Goal: Task Accomplishment & Management: Use online tool/utility

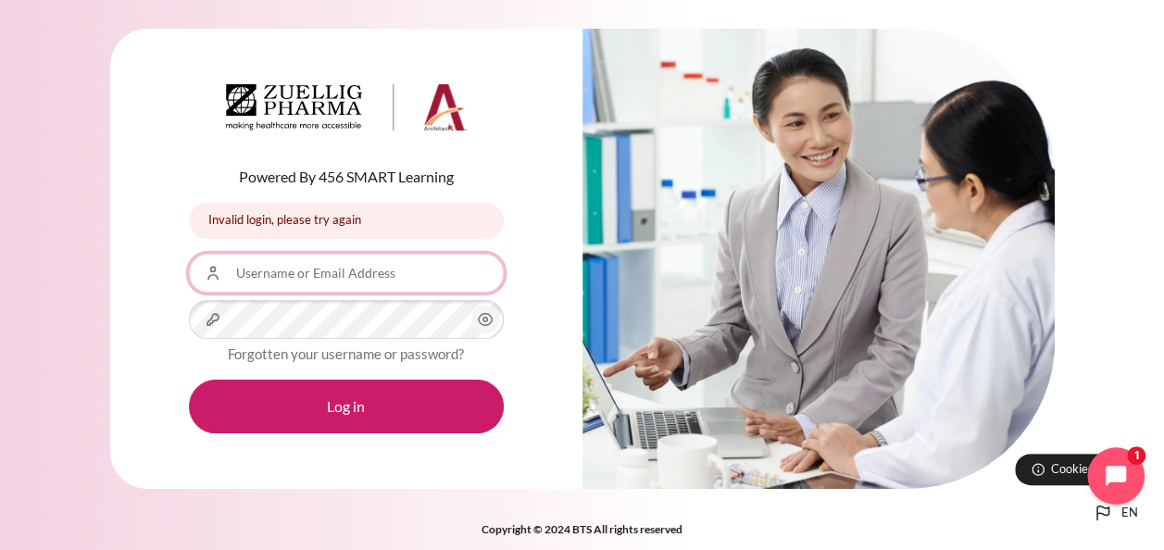
type input "[EMAIL_ADDRESS][DOMAIN_NAME]"
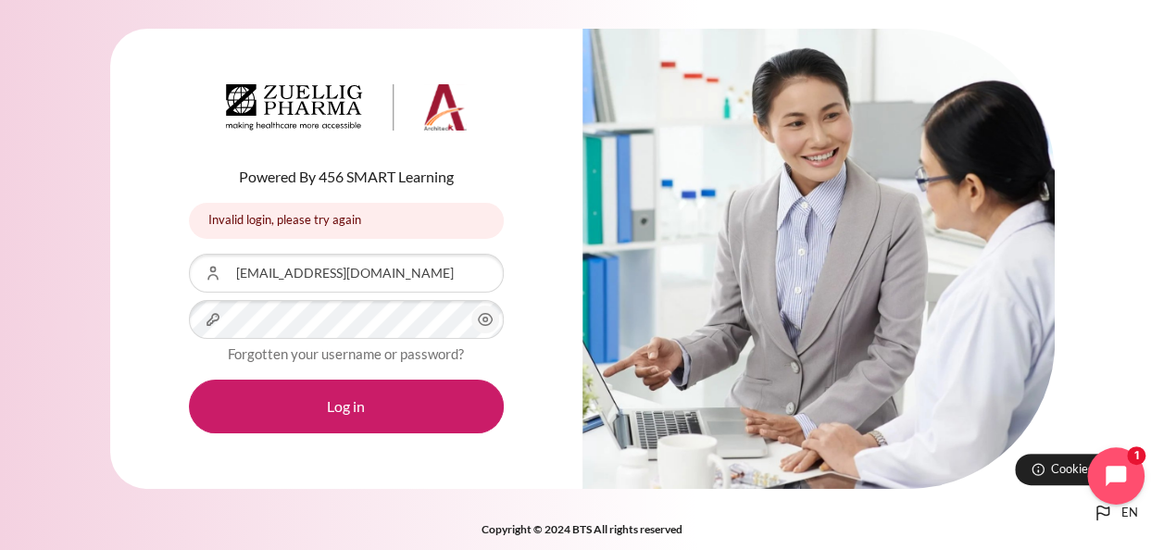
click at [1118, 468] on icon "Open chat widget" at bounding box center [1126, 476] width 29 height 29
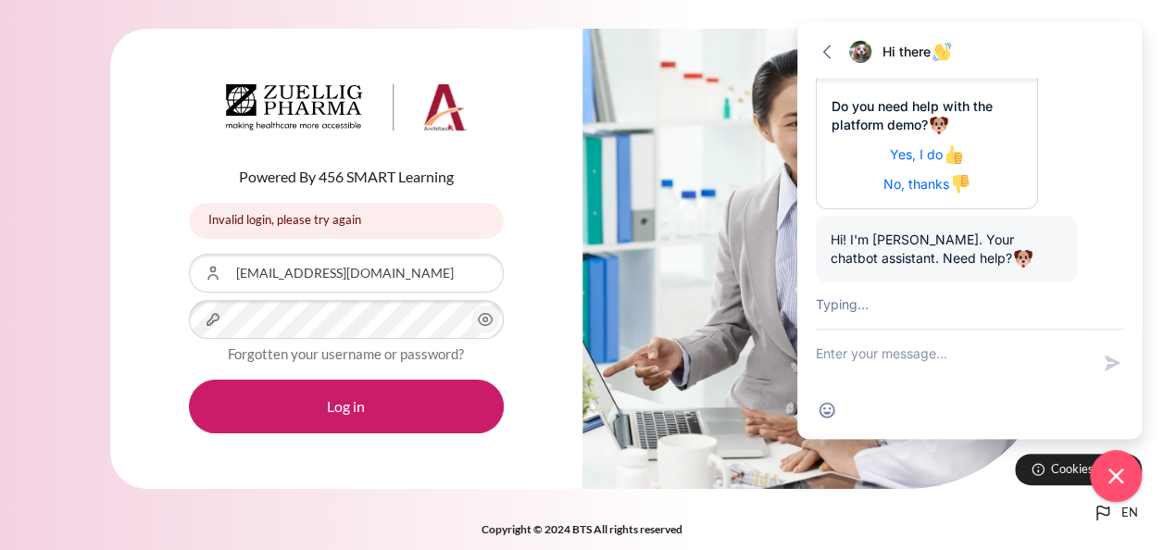
scroll to position [318, 0]
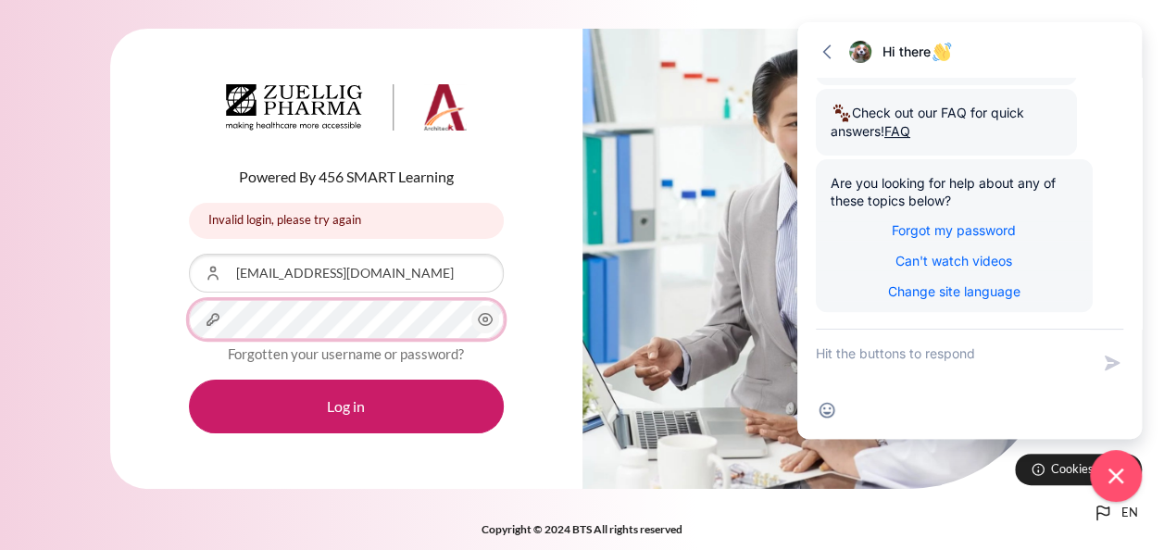
click at [189, 380] on button "Log in" at bounding box center [346, 407] width 315 height 54
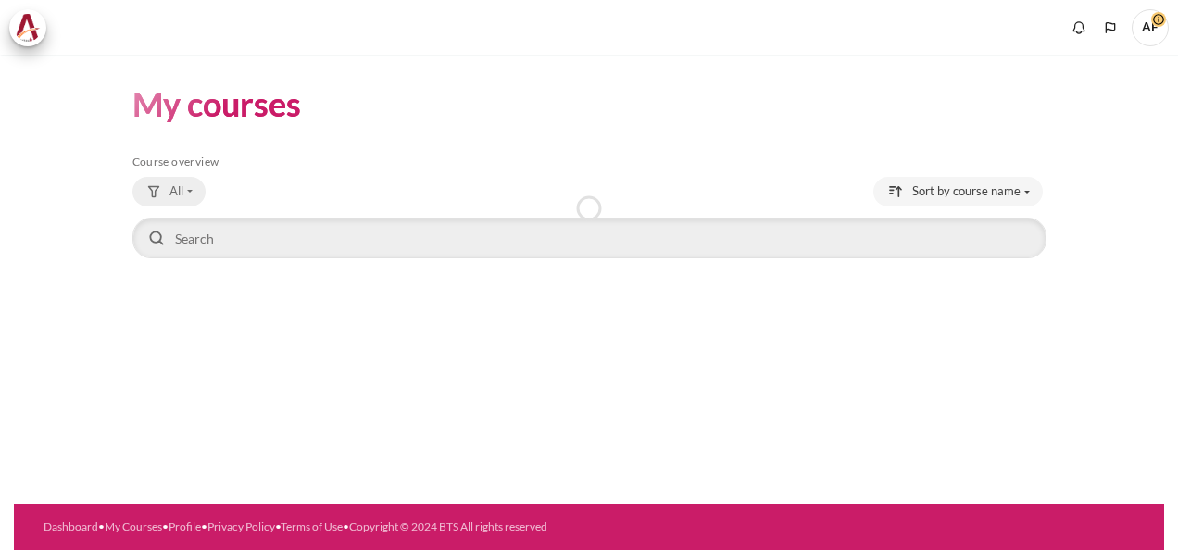
click at [167, 194] on button "All" at bounding box center [168, 192] width 73 height 30
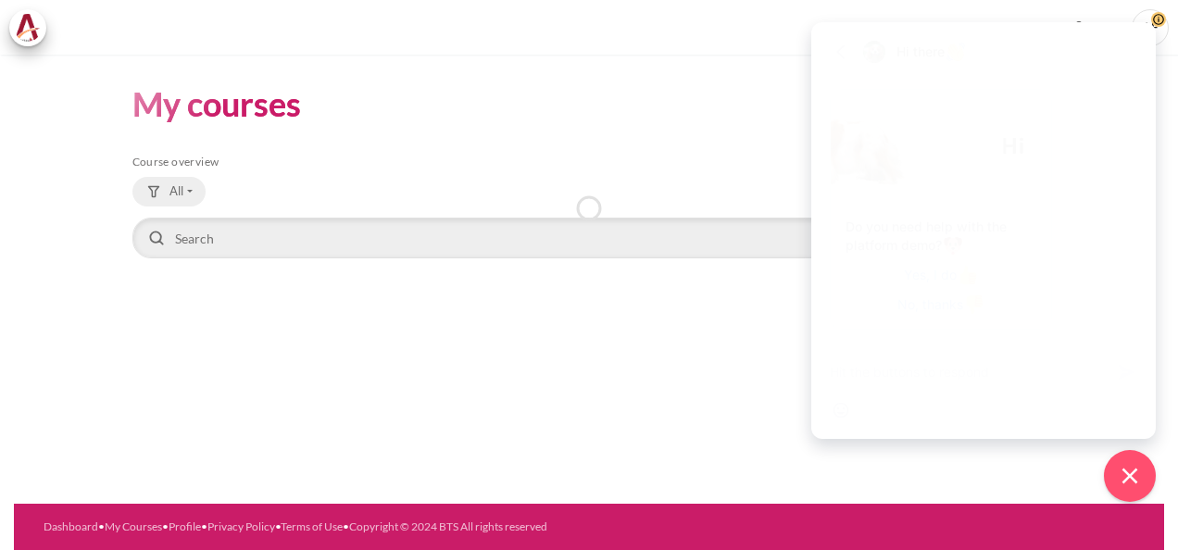
scroll to position [300, 0]
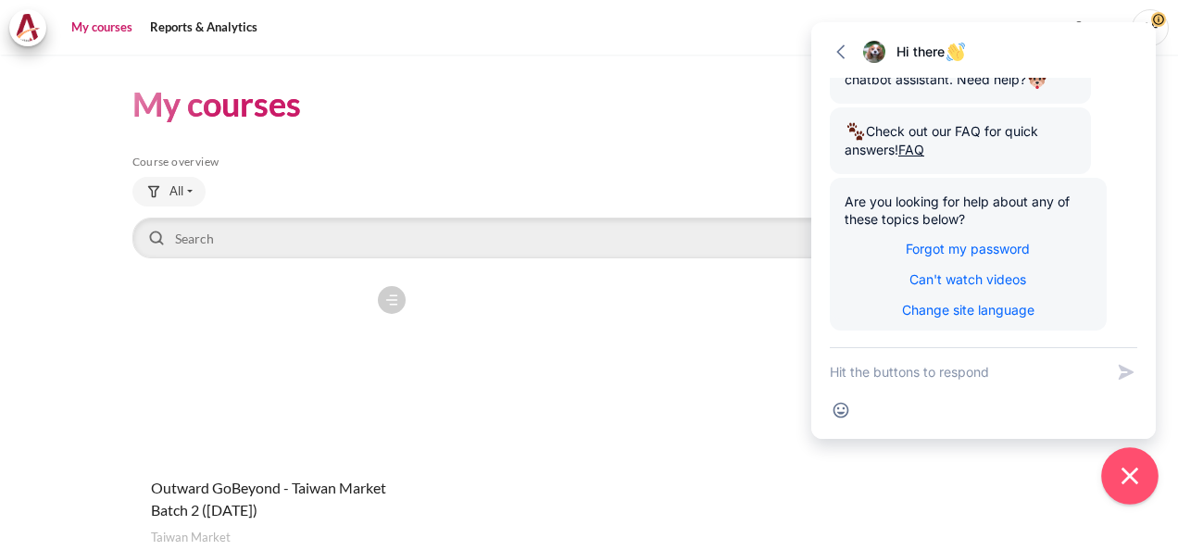
click at [1133, 485] on icon "Close chat widget" at bounding box center [1130, 476] width 29 height 29
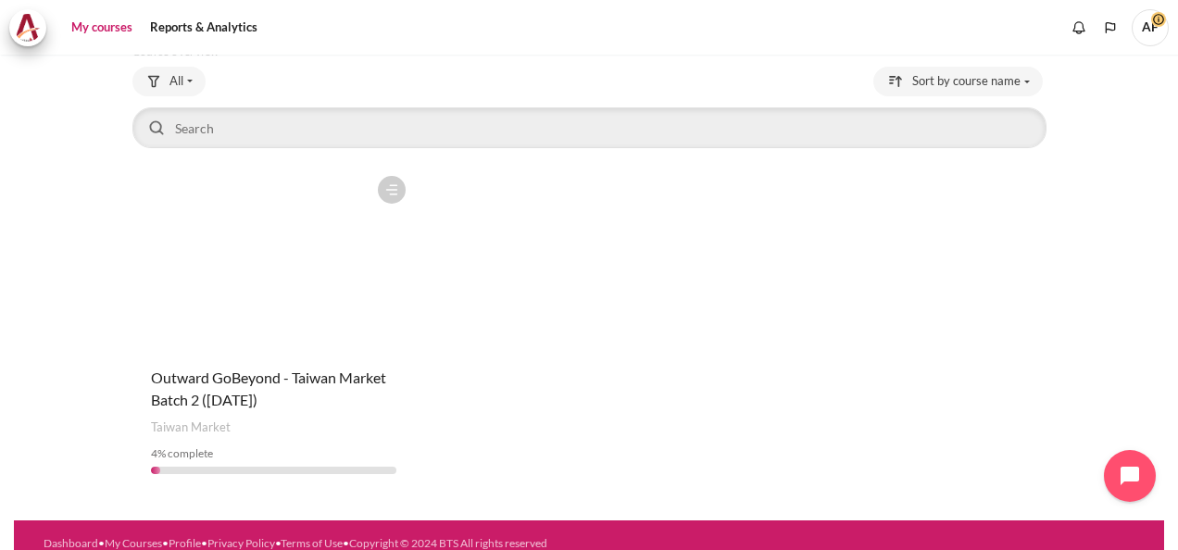
scroll to position [126, 0]
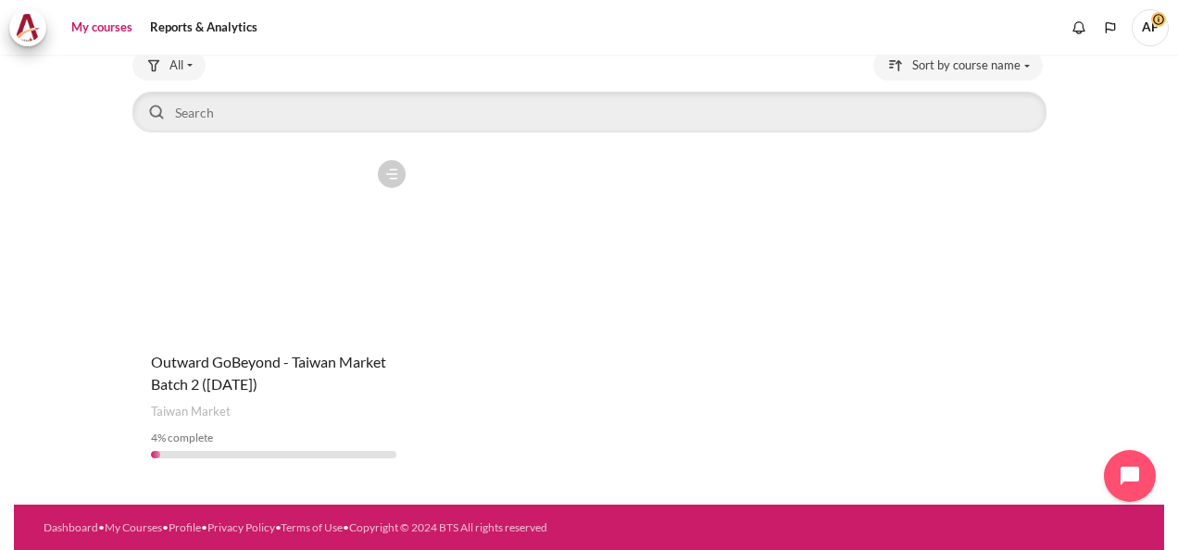
click at [237, 337] on div "Course is starred Actions for course Outward GoBeyond - Taiwan Market Batch 2 (…" at bounding box center [273, 312] width 282 height 322
click at [281, 292] on figure "Content" at bounding box center [273, 243] width 282 height 185
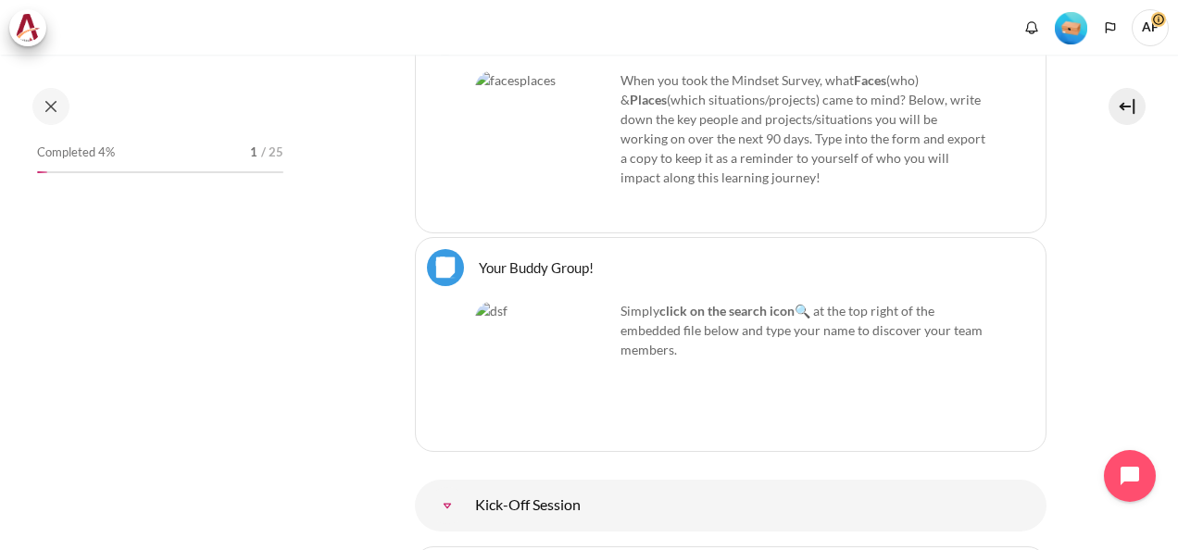
scroll to position [1580, 0]
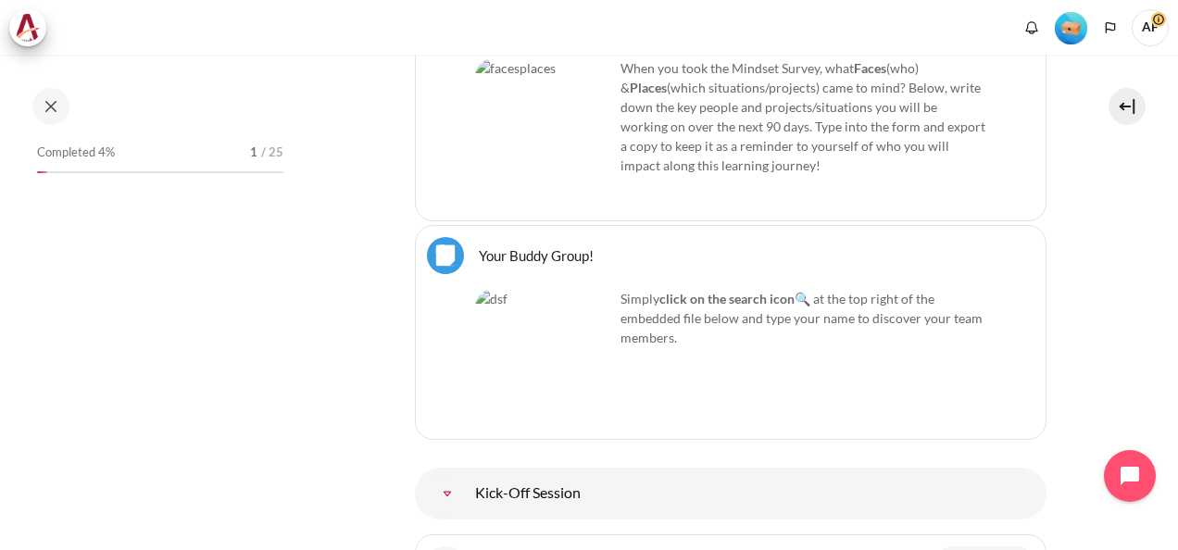
click at [1170, 543] on div "My courses OPO TW B2 Outward GoBeyond - Taiwan Market Batch 2 ([DATE]) Topic ou…" at bounding box center [589, 302] width 1178 height 495
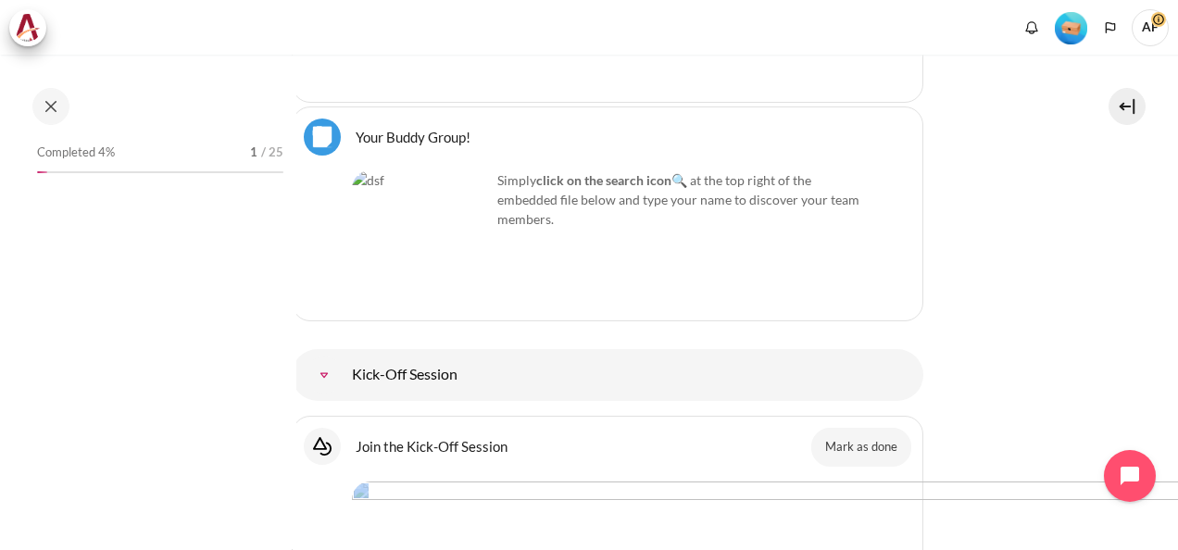
click at [1170, 543] on div "My courses OPO TW B2 Outward GoBeyond - Taiwan Market Batch 2 ([DATE]) Topic ou…" at bounding box center [589, 302] width 1178 height 495
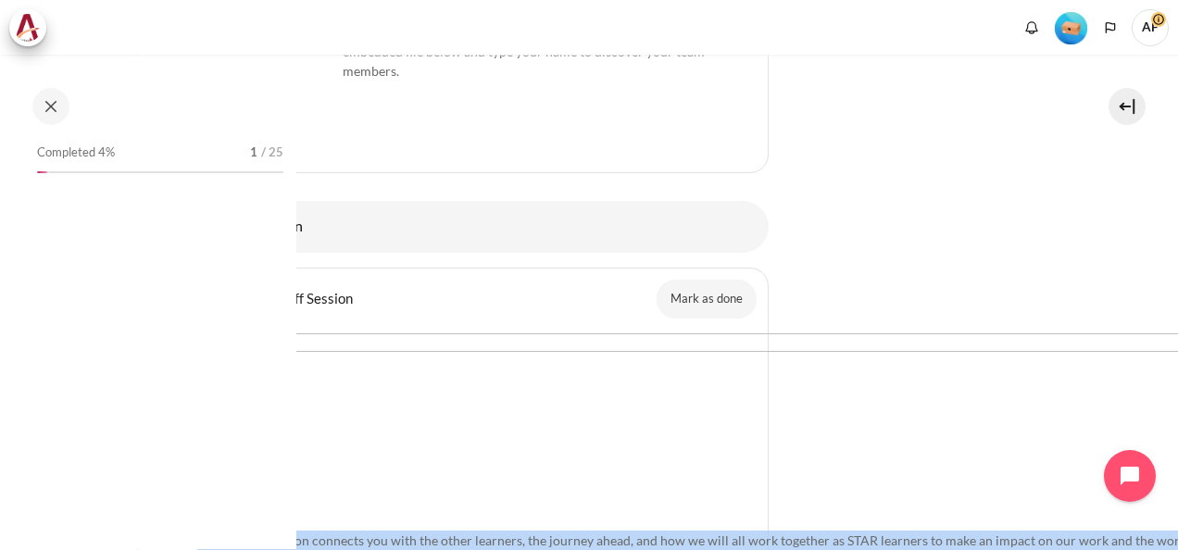
click at [1170, 543] on div "My courses OPO TW B2 Outward GoBeyond - Taiwan Market Batch 2 ([DATE]) Topic ou…" at bounding box center [589, 302] width 1178 height 495
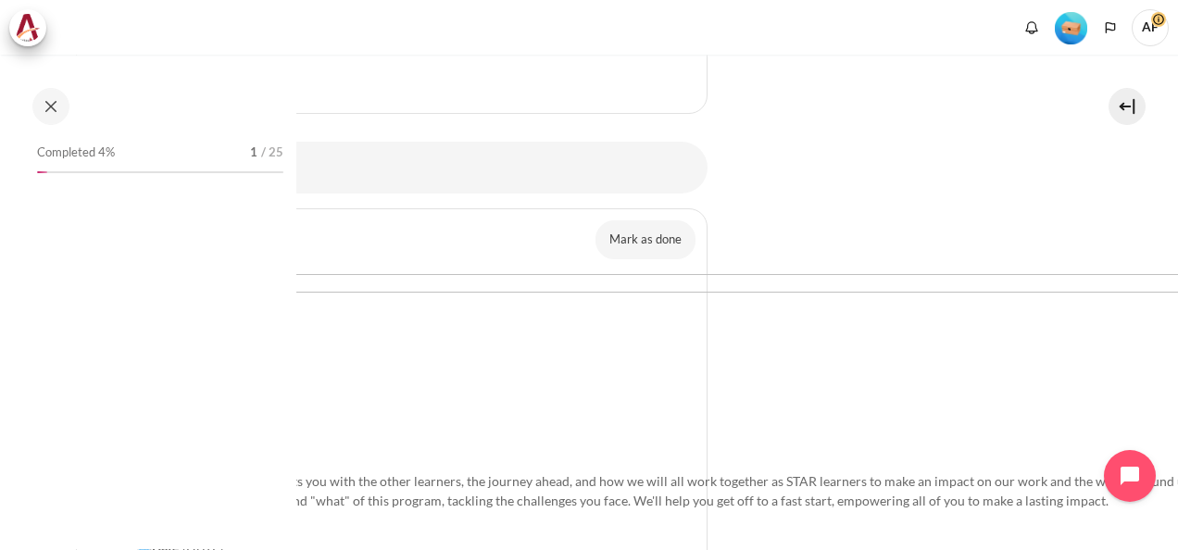
click at [98, 547] on div "Completed 4% 1 / 25" at bounding box center [148, 302] width 296 height 493
click at [643, 220] on button "Mark as done" at bounding box center [645, 239] width 100 height 39
